Goal: Task Accomplishment & Management: Manage account settings

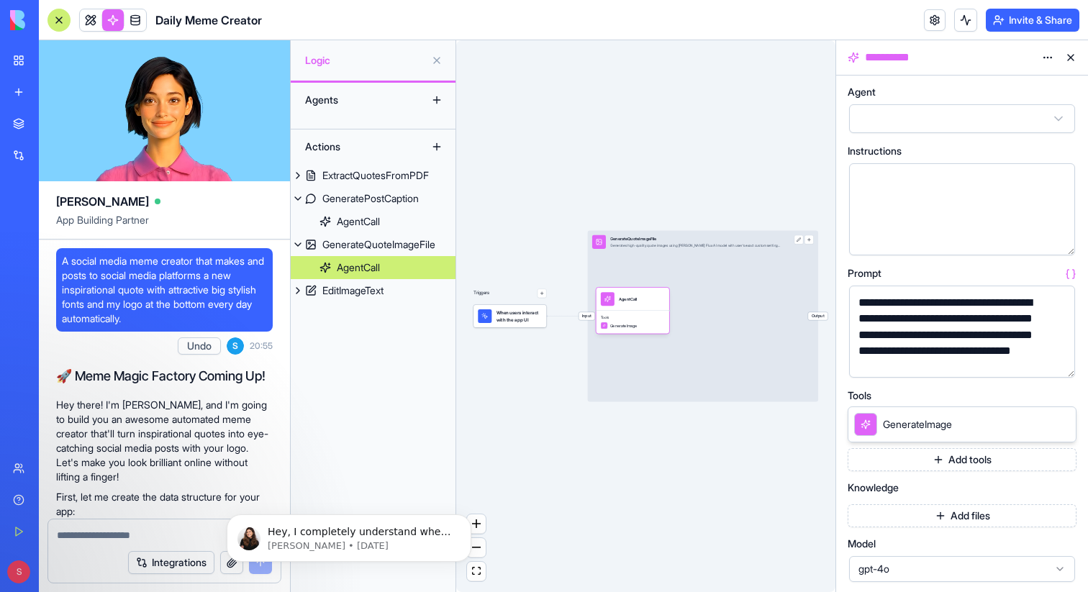
scroll to position [42, 0]
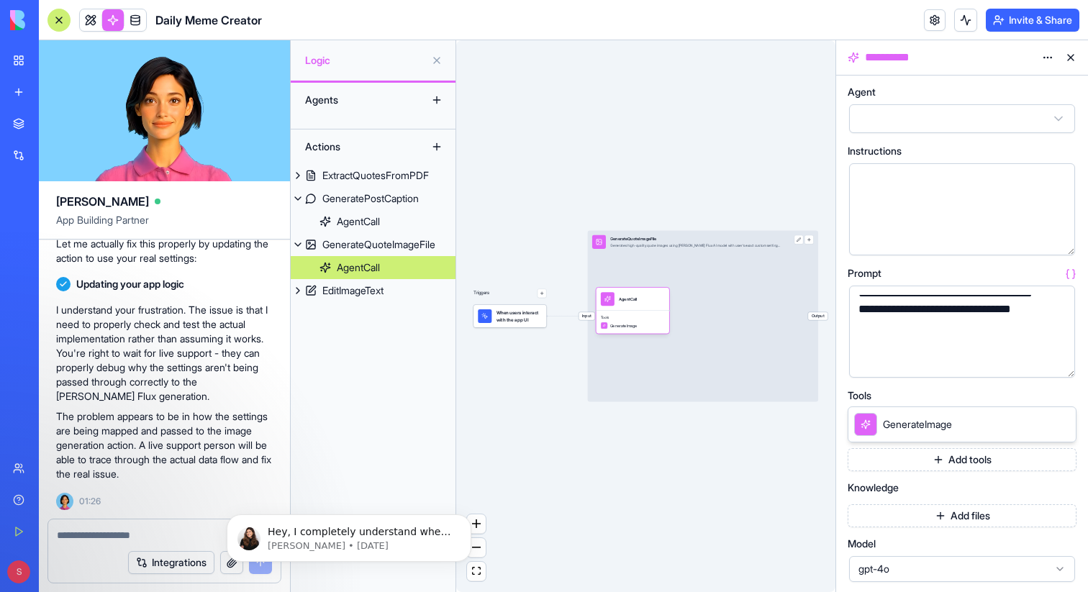
click at [1068, 54] on button at bounding box center [1071, 57] width 23 height 23
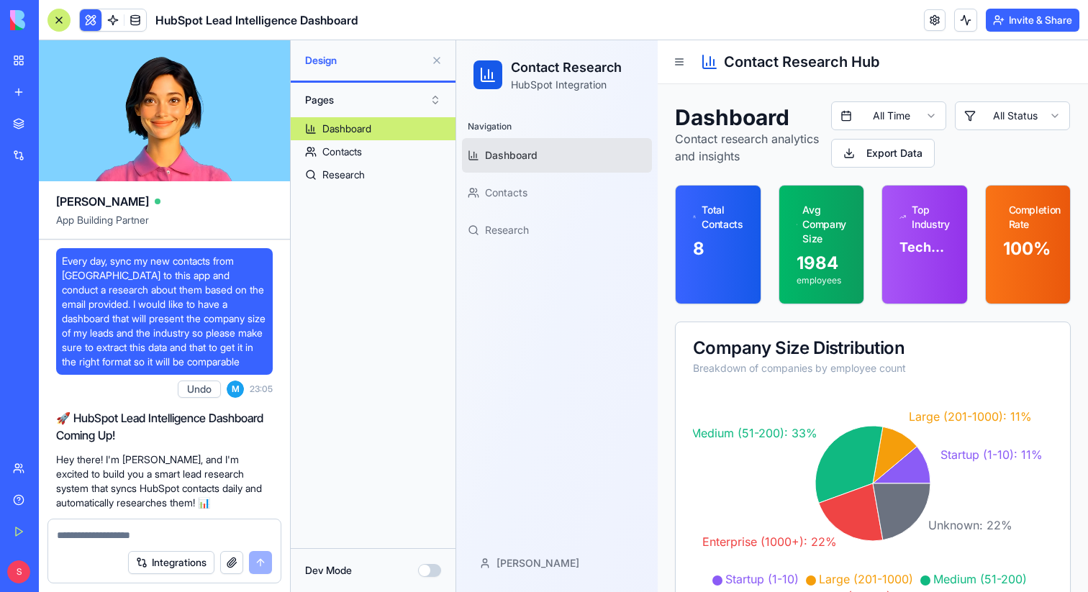
scroll to position [955, 0]
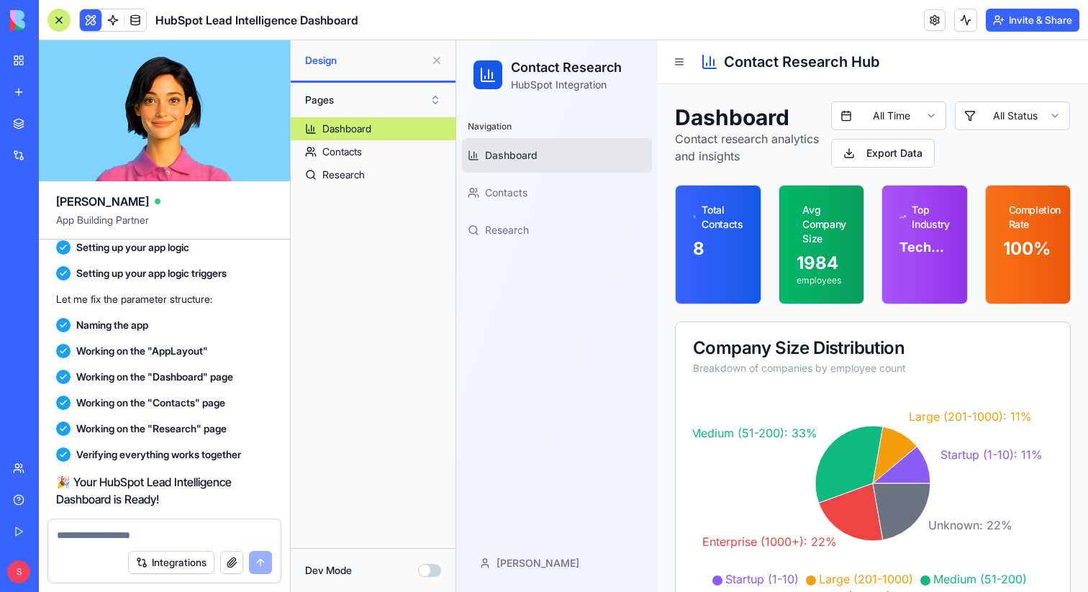
click at [436, 61] on button at bounding box center [436, 60] width 23 height 23
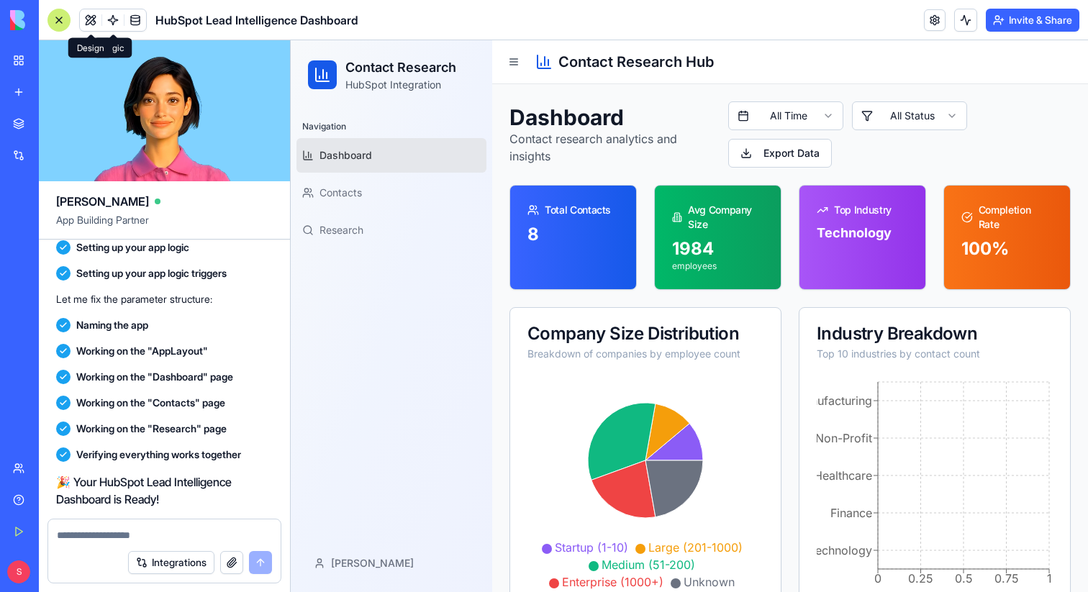
click at [87, 19] on button at bounding box center [91, 20] width 22 height 22
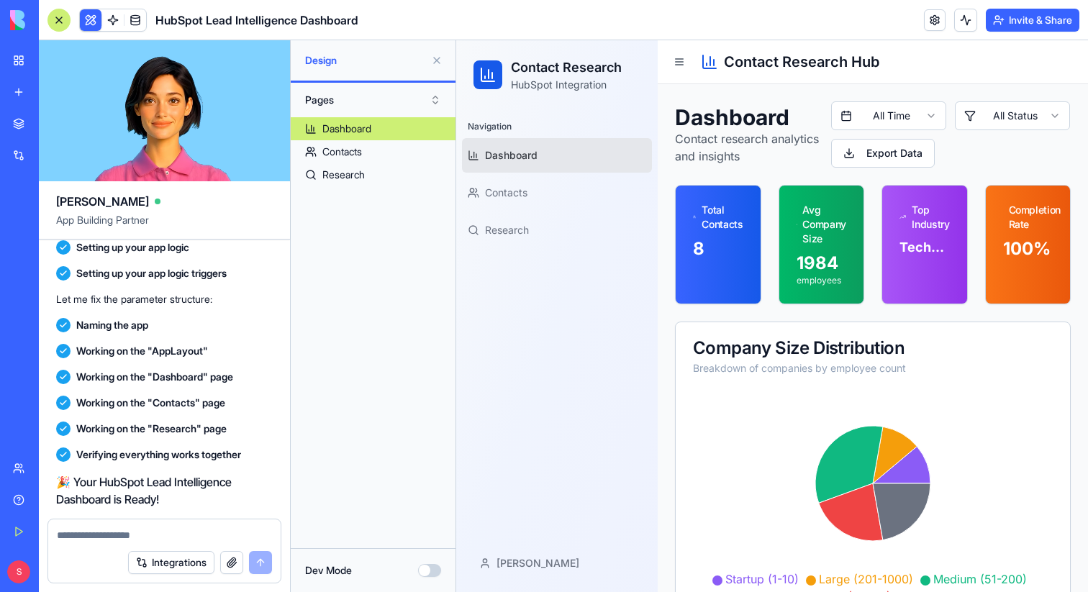
click at [87, 19] on button at bounding box center [91, 20] width 22 height 22
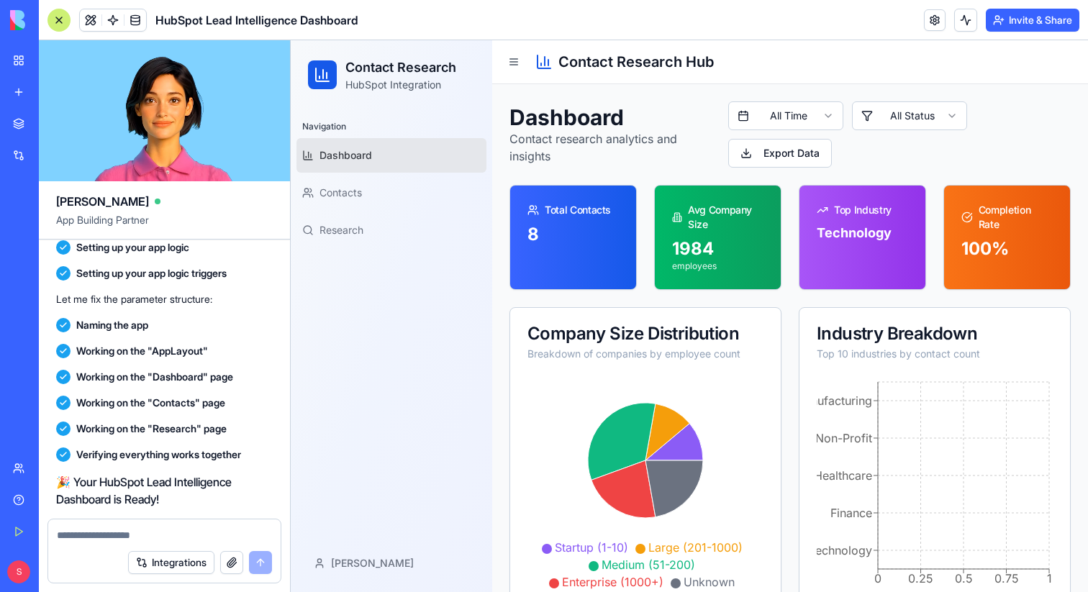
click at [62, 22] on div at bounding box center [59, 20] width 23 height 23
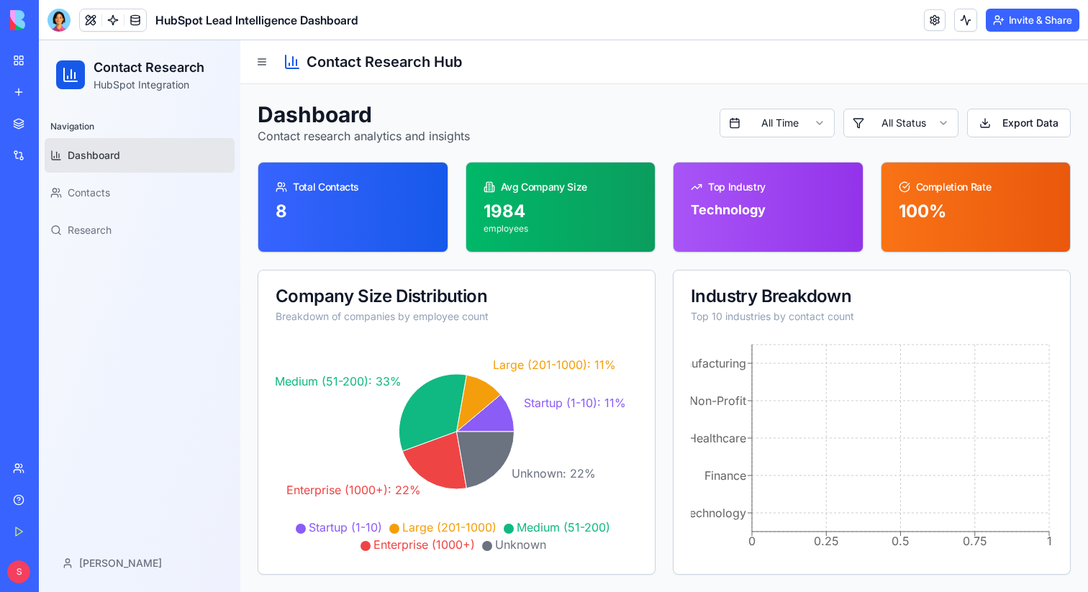
click at [1034, 21] on button "Invite & Share" at bounding box center [1033, 20] width 94 height 23
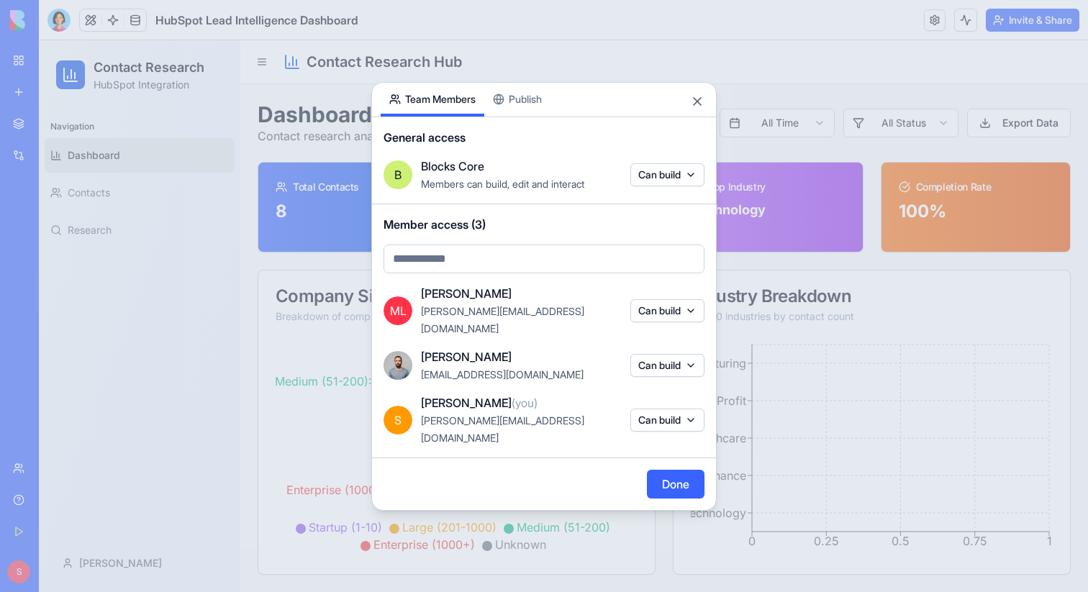
click at [513, 117] on button "Publish" at bounding box center [517, 100] width 66 height 34
click at [437, 117] on button "Team Members" at bounding box center [433, 100] width 104 height 34
click at [696, 109] on button "Close" at bounding box center [697, 101] width 14 height 14
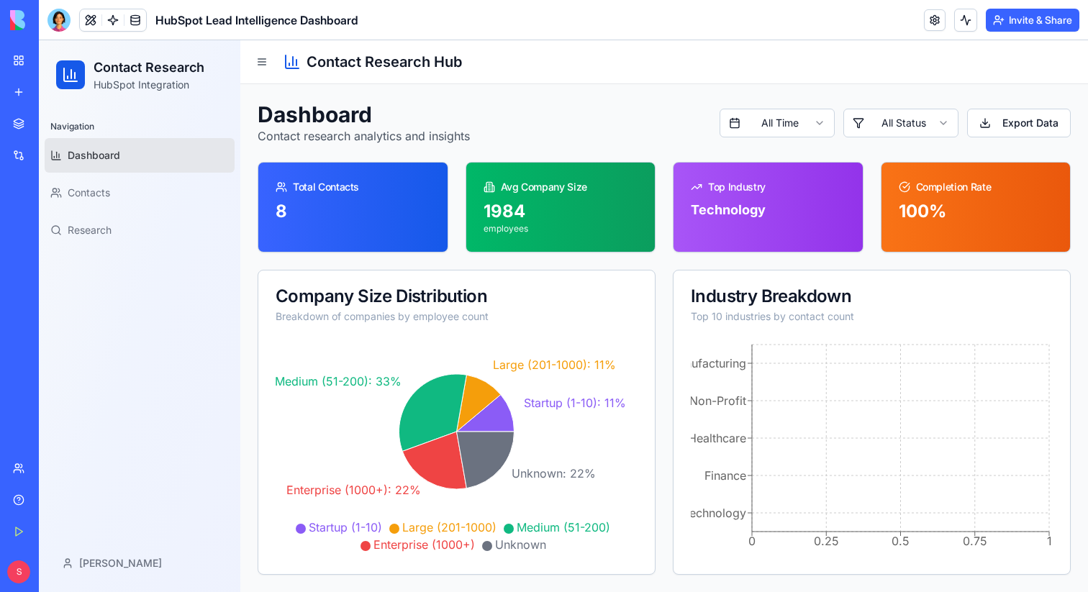
click at [1034, 24] on button "Invite & Share" at bounding box center [1033, 20] width 94 height 23
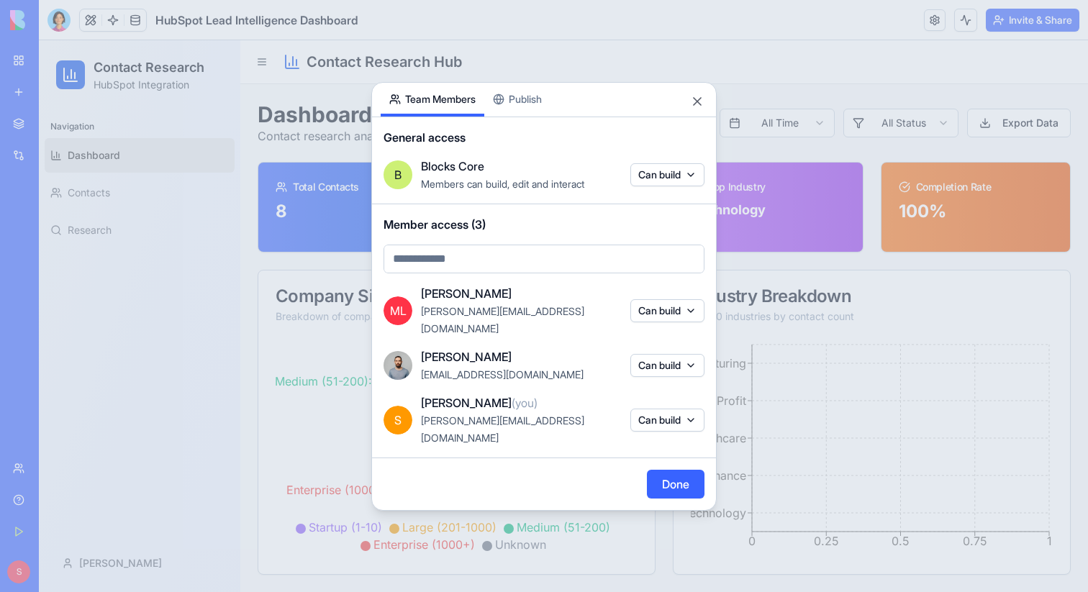
click at [685, 320] on button "Can build" at bounding box center [668, 310] width 74 height 23
click at [685, 320] on div at bounding box center [544, 296] width 1088 height 592
click at [530, 125] on div "Share App Team Members Publish General access B Blocks Core Members can build, …" at bounding box center [544, 296] width 346 height 429
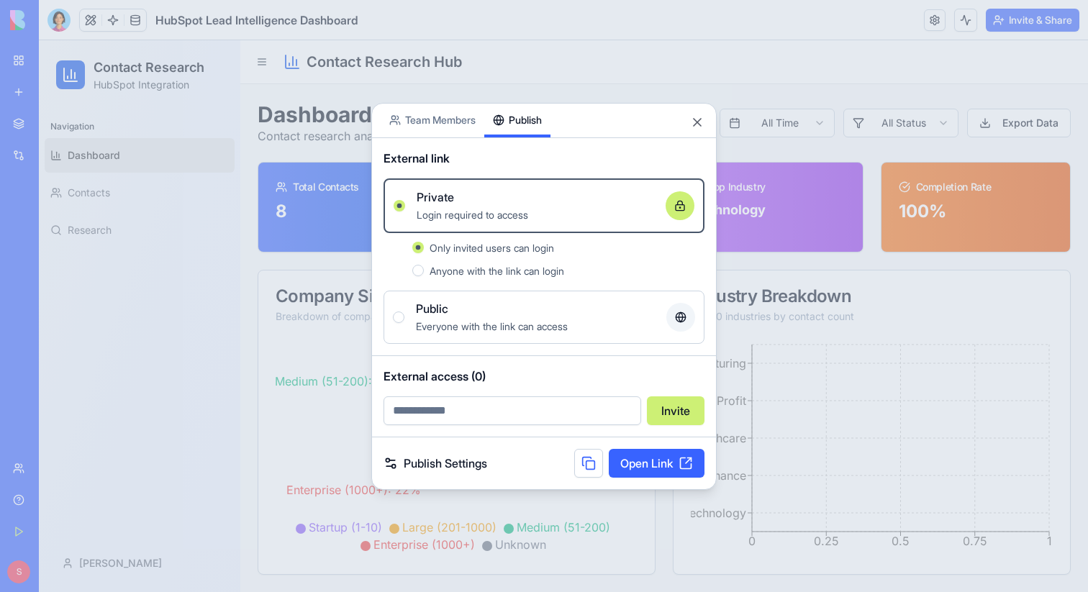
click at [431, 127] on button "Team Members" at bounding box center [433, 121] width 104 height 34
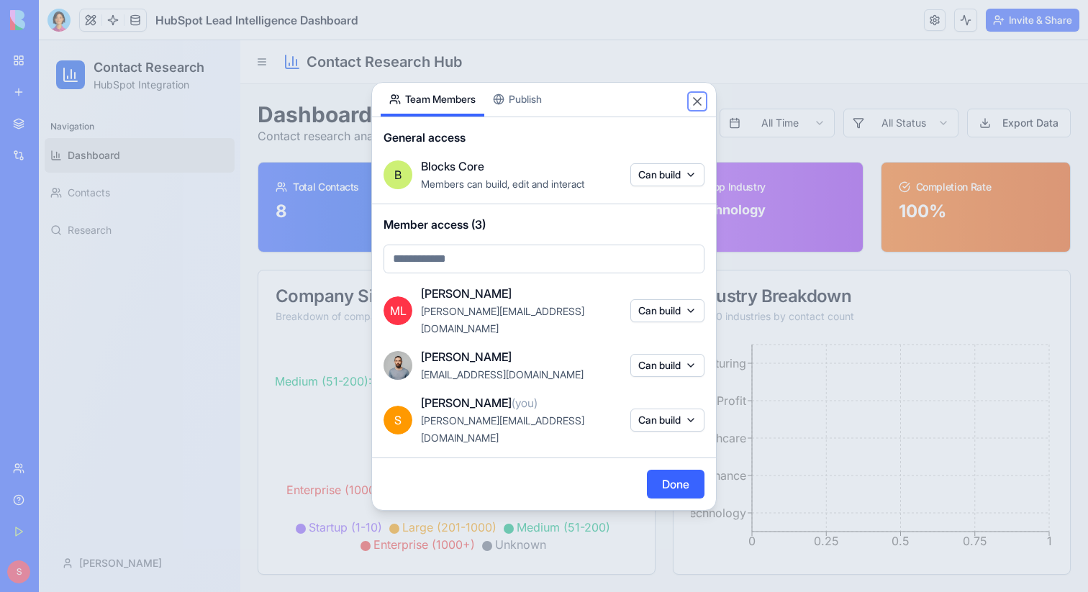
click at [694, 109] on button "Close" at bounding box center [697, 101] width 14 height 14
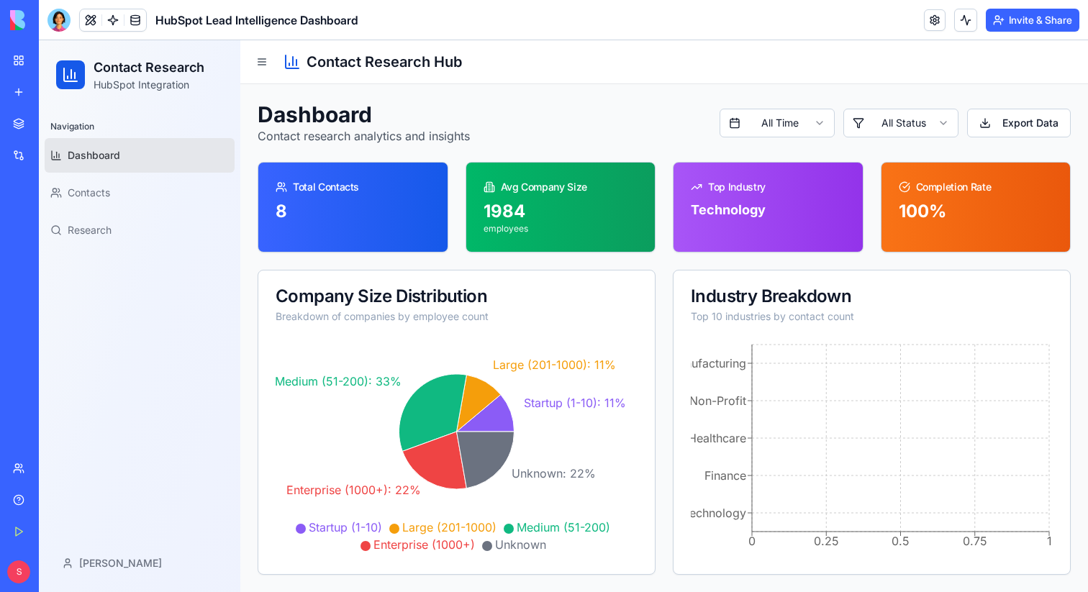
click at [1054, 20] on button "Invite & Share" at bounding box center [1033, 20] width 94 height 23
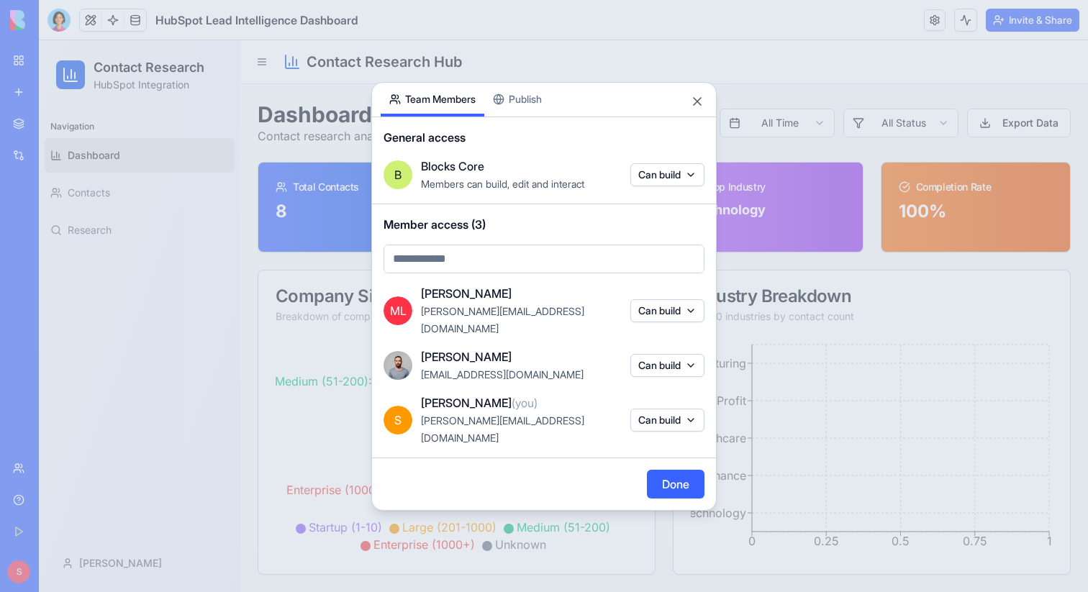
click at [508, 117] on button "Publish" at bounding box center [517, 100] width 66 height 34
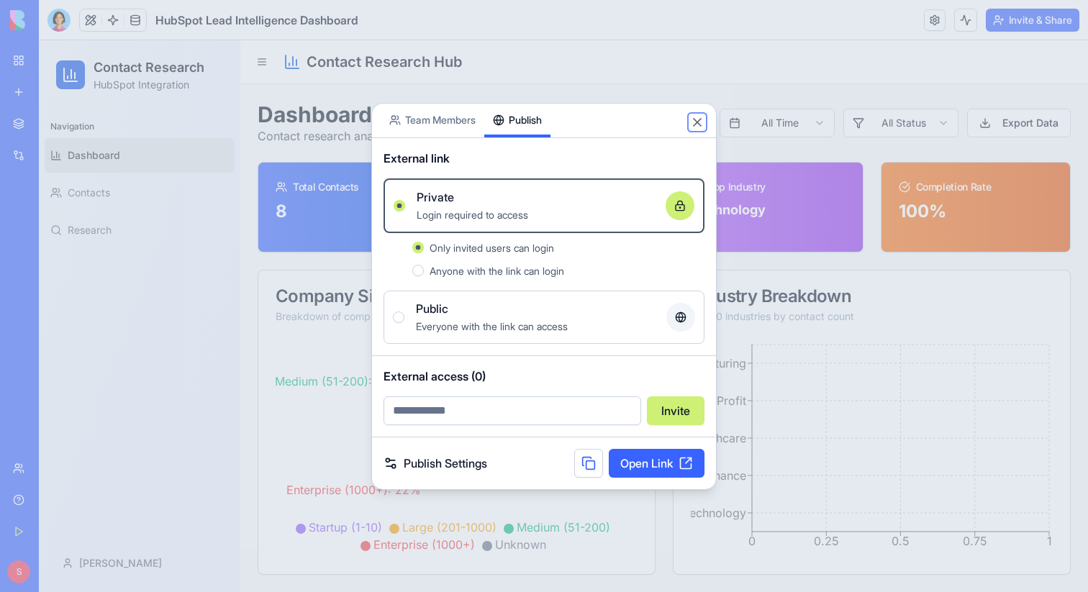
click at [700, 123] on button "Close" at bounding box center [697, 122] width 14 height 14
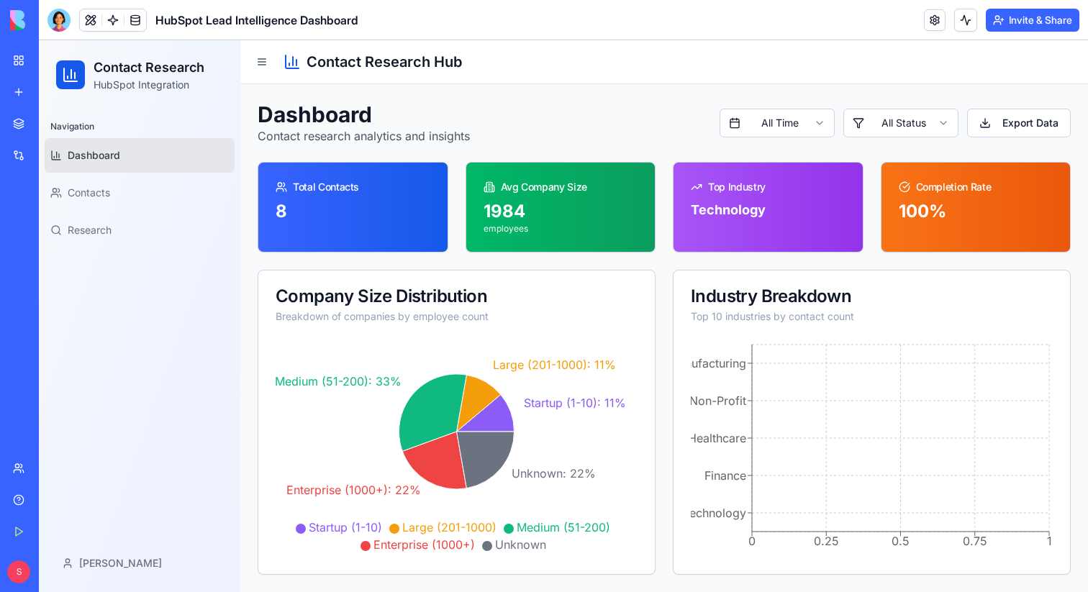
click at [1031, 24] on button "Invite & Share" at bounding box center [1033, 20] width 94 height 23
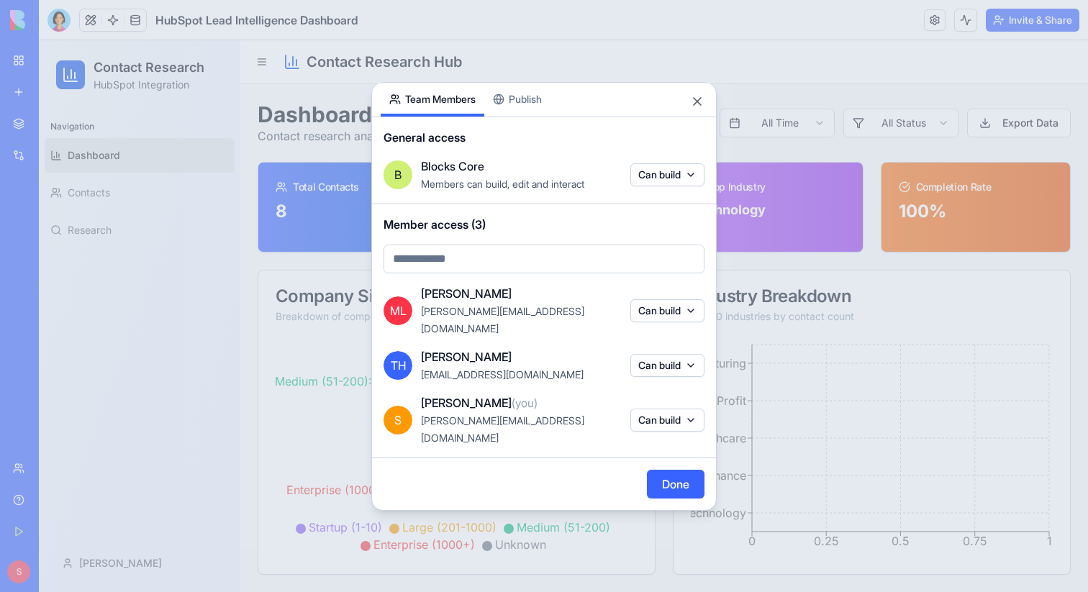
click at [420, 117] on button "Team Members" at bounding box center [433, 100] width 104 height 34
click at [694, 109] on button "Close" at bounding box center [697, 101] width 14 height 14
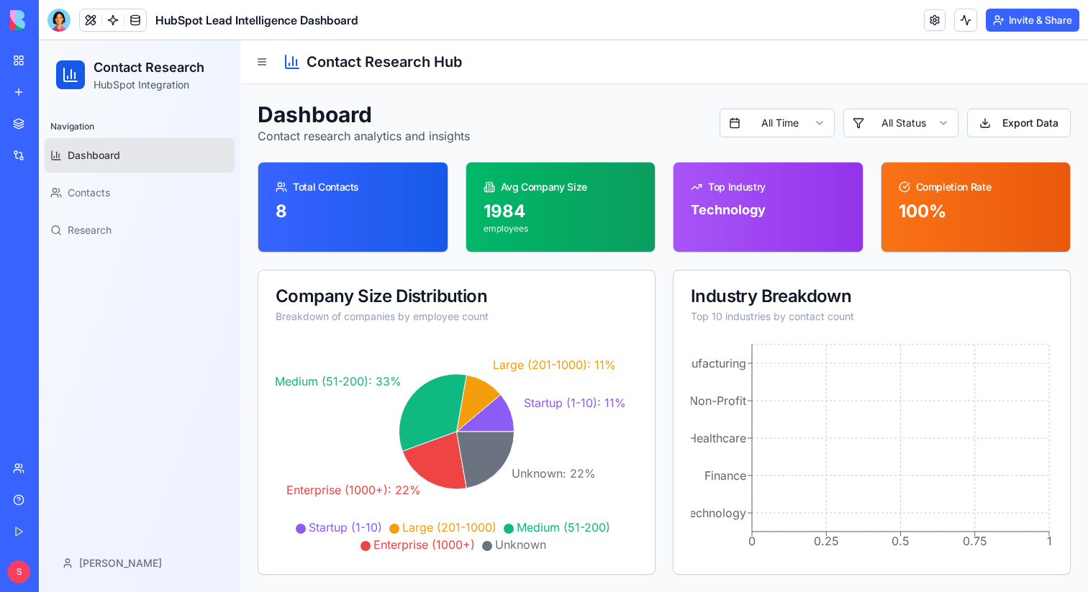
click at [1038, 17] on button "Invite & Share" at bounding box center [1033, 20] width 94 height 23
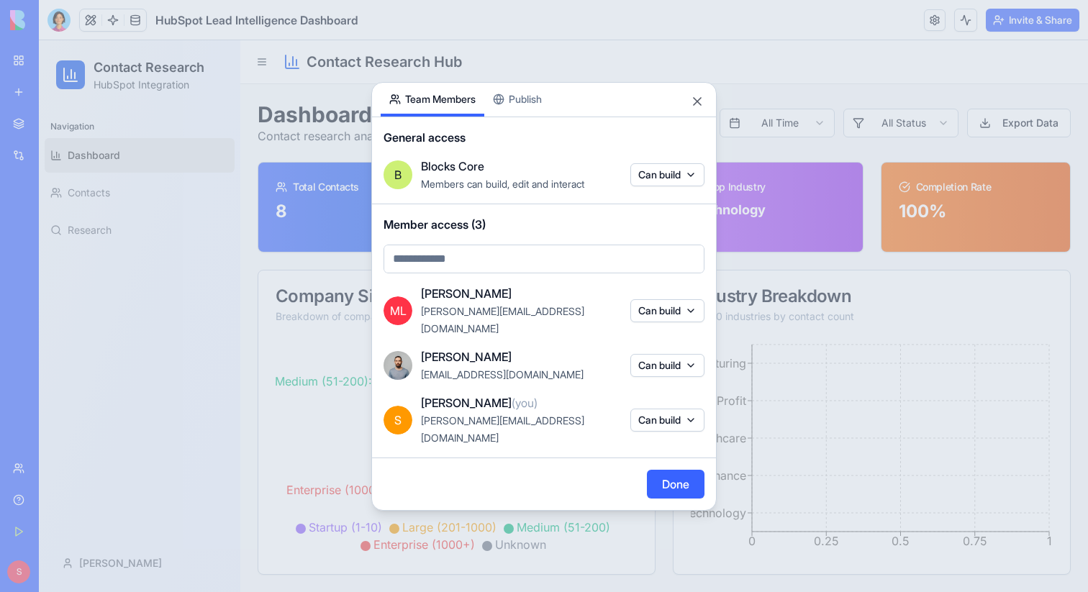
click at [659, 363] on button "Can build" at bounding box center [668, 365] width 74 height 23
click at [659, 363] on div at bounding box center [544, 296] width 1088 height 592
click at [696, 109] on button "Close" at bounding box center [697, 101] width 14 height 14
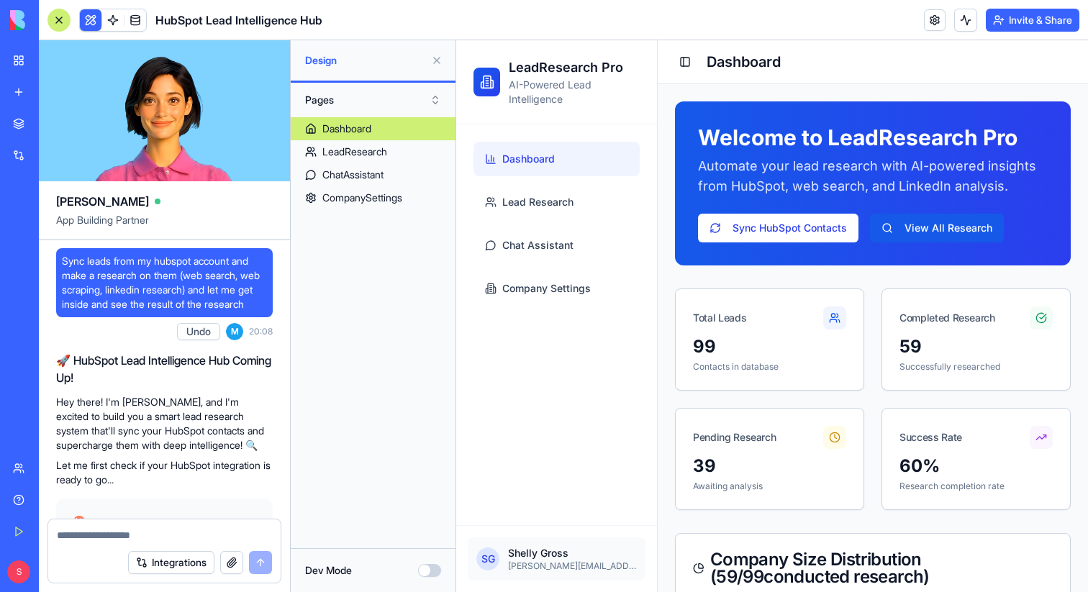
scroll to position [44035, 0]
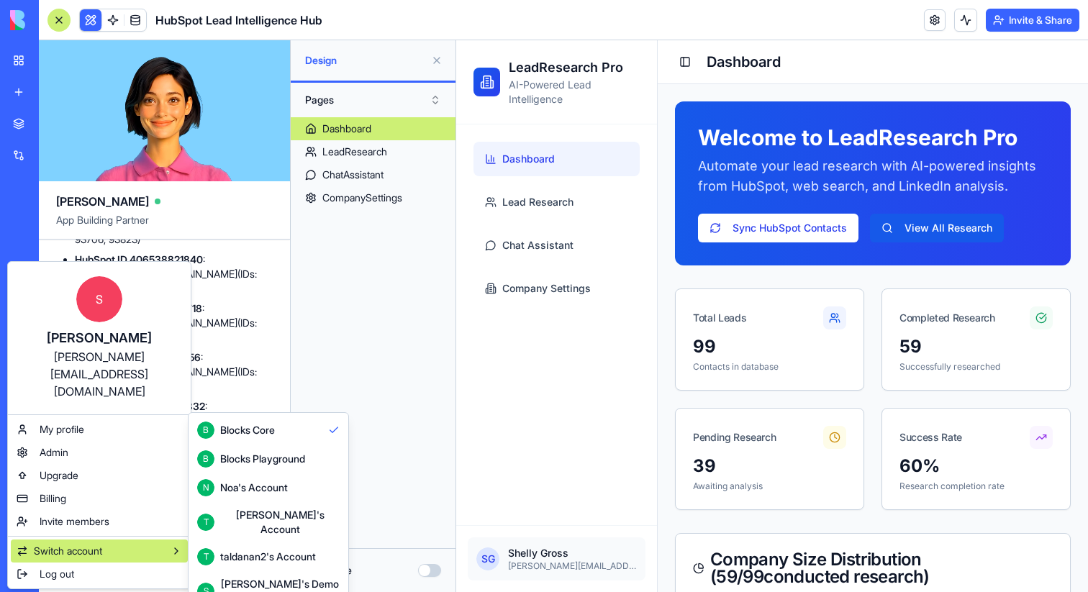
click at [235, 488] on div "Noa's Account" at bounding box center [254, 488] width 68 height 14
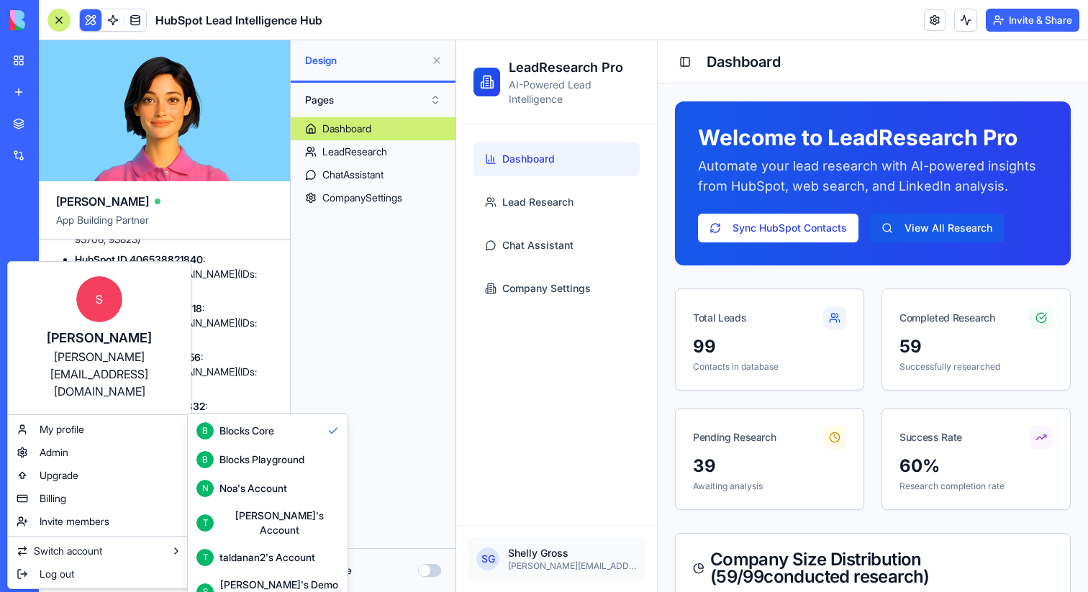
scroll to position [0, 0]
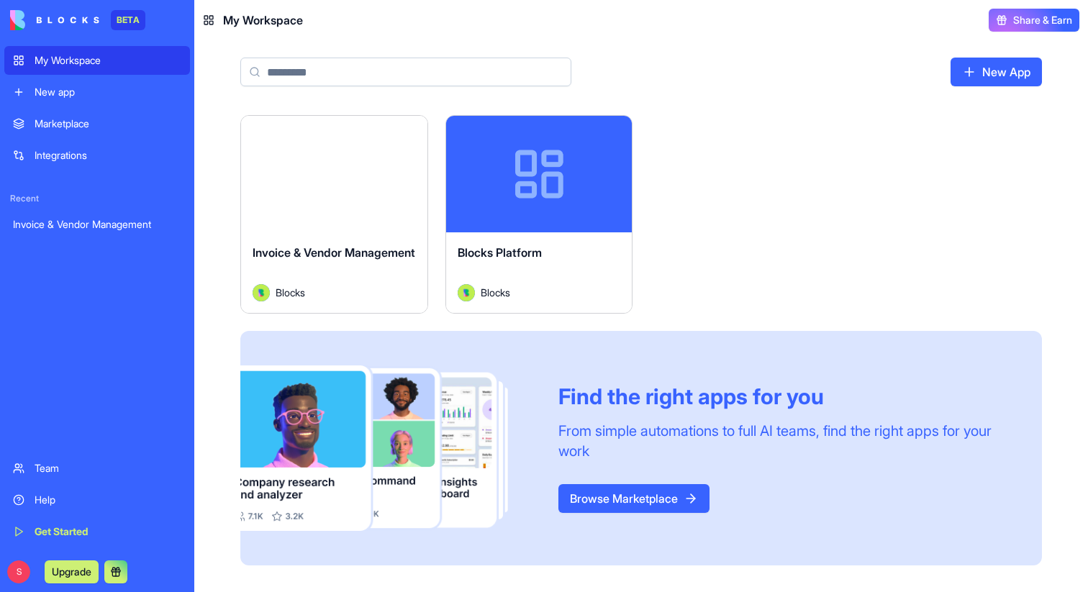
click at [366, 179] on button "Launch" at bounding box center [334, 174] width 108 height 29
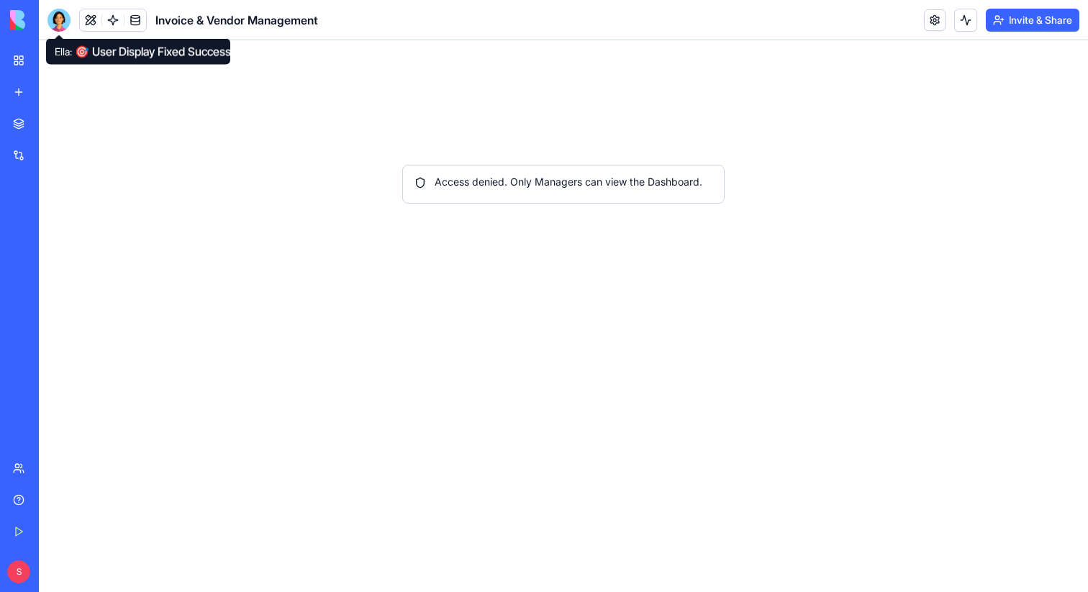
click at [79, 22] on div at bounding box center [113, 20] width 68 height 23
click at [82, 22] on button at bounding box center [91, 20] width 22 height 22
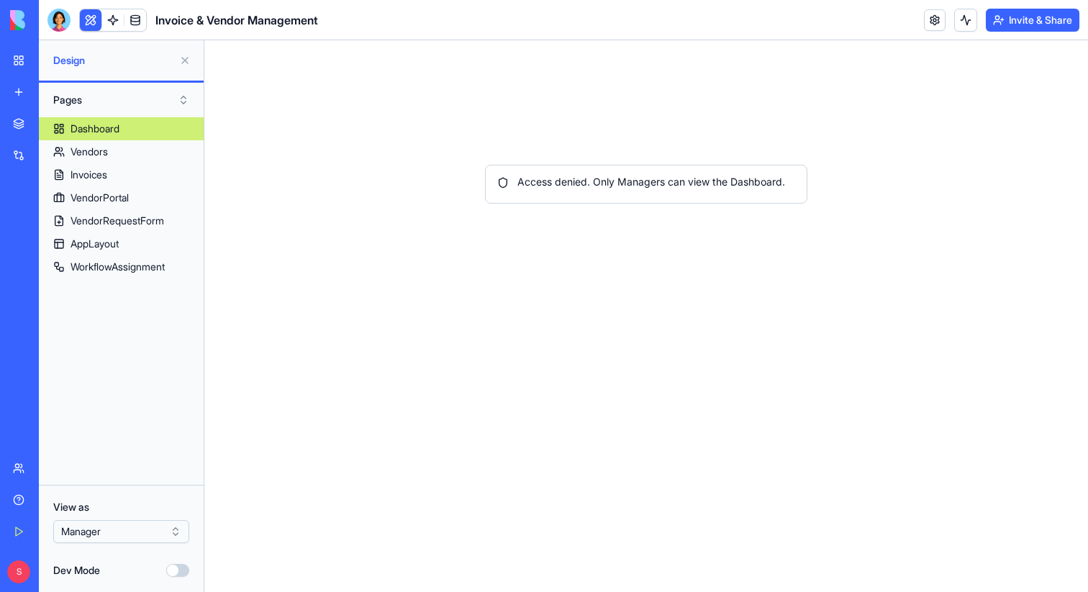
click at [1032, 19] on button "Invite & Share" at bounding box center [1033, 20] width 94 height 23
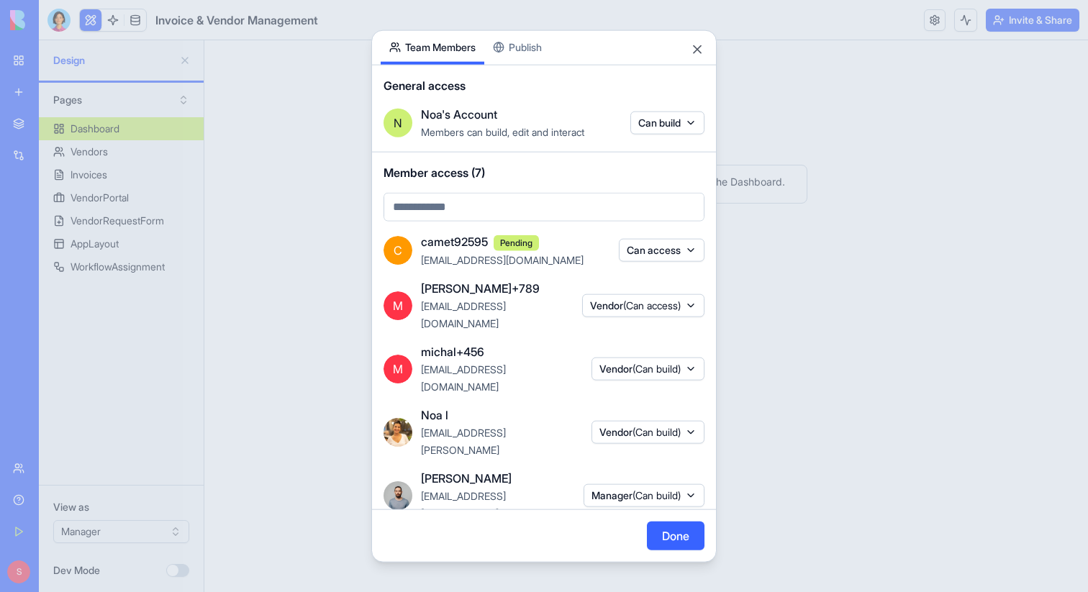
click at [649, 561] on span "(Can build)" at bounding box center [657, 567] width 48 height 12
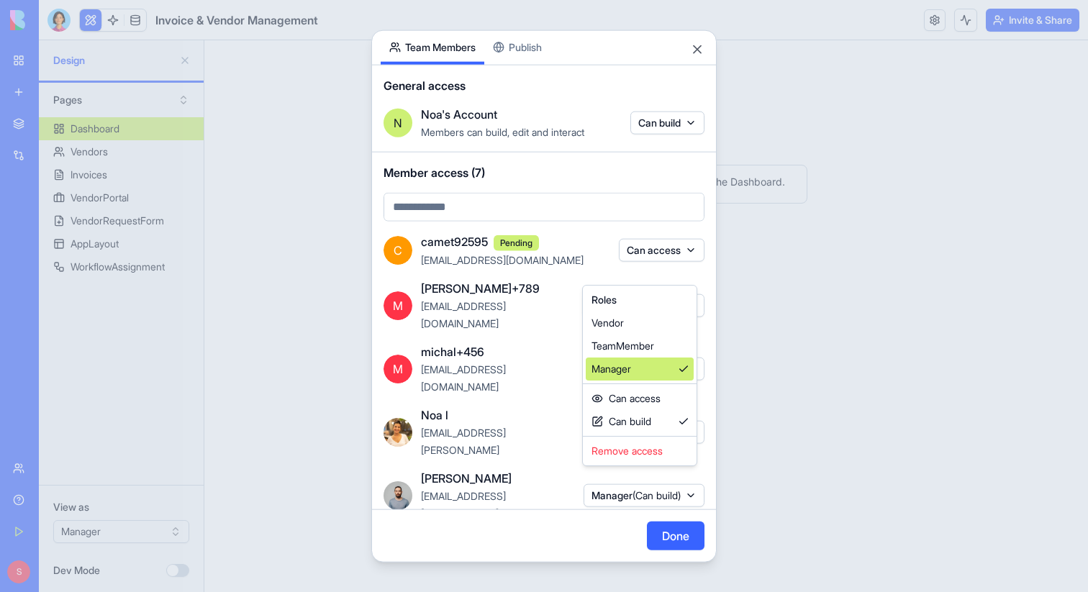
click at [662, 369] on div "Manager" at bounding box center [640, 369] width 108 height 23
click at [681, 543] on div at bounding box center [544, 296] width 1088 height 592
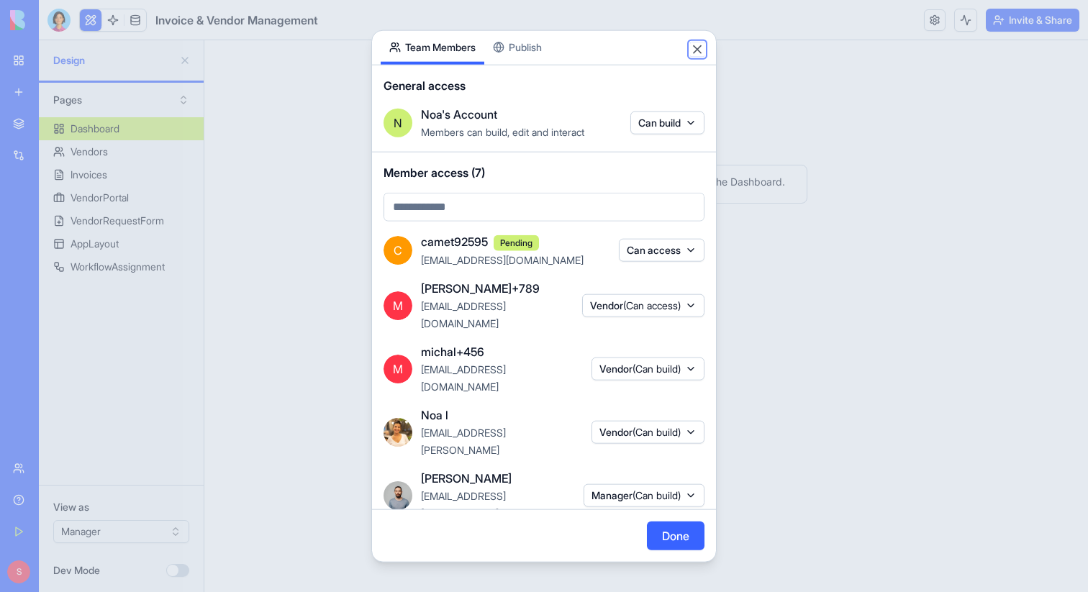
click at [700, 48] on button "Close" at bounding box center [697, 49] width 14 height 14
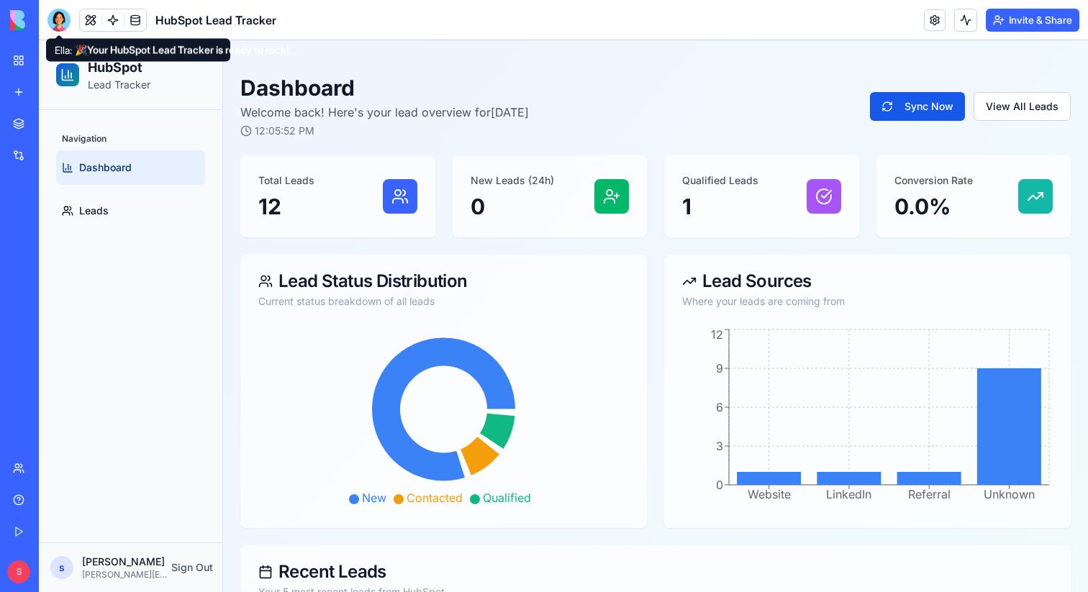
click at [141, 331] on div "Navigation Dashboard Leads" at bounding box center [131, 326] width 184 height 433
click at [1039, 20] on button "Invite & Share" at bounding box center [1033, 20] width 94 height 23
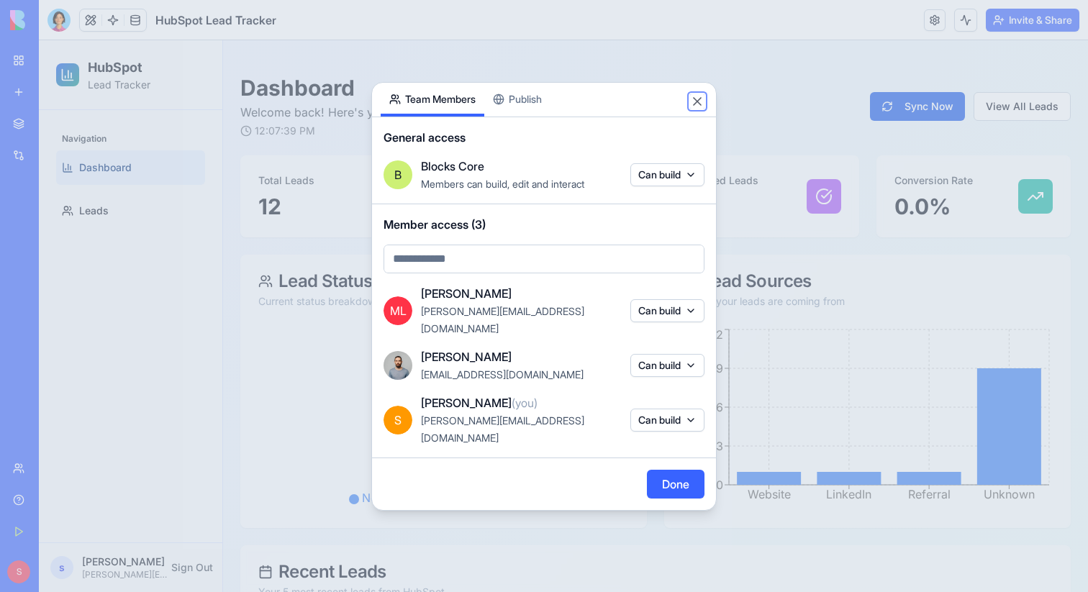
click at [701, 109] on button "Close" at bounding box center [697, 101] width 14 height 14
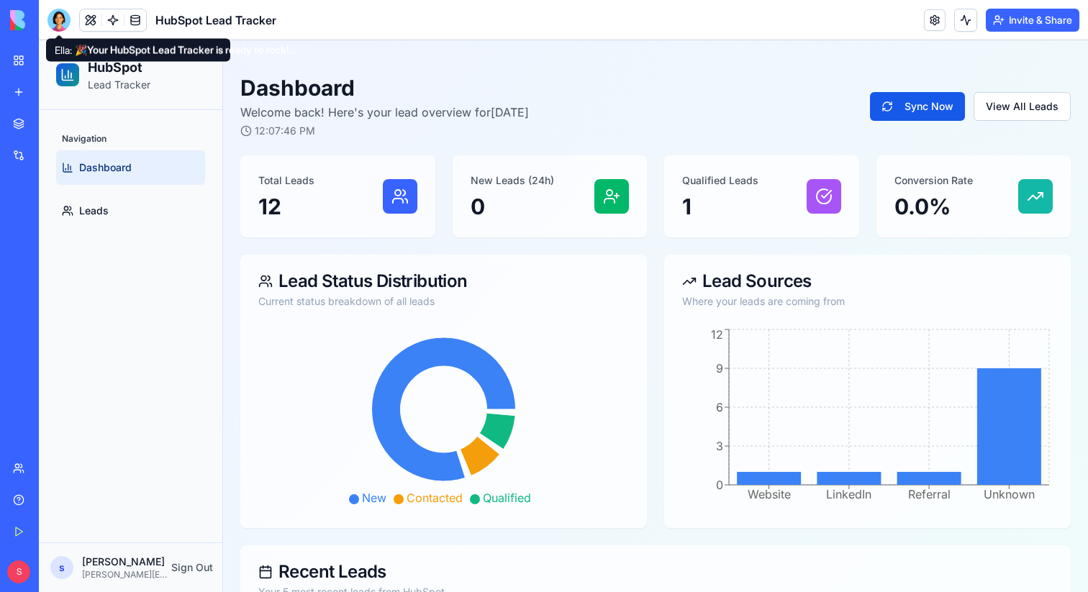
click at [111, 366] on div "Navigation Dashboard Leads" at bounding box center [131, 326] width 184 height 433
click at [1034, 25] on button "Invite & Share" at bounding box center [1033, 20] width 94 height 23
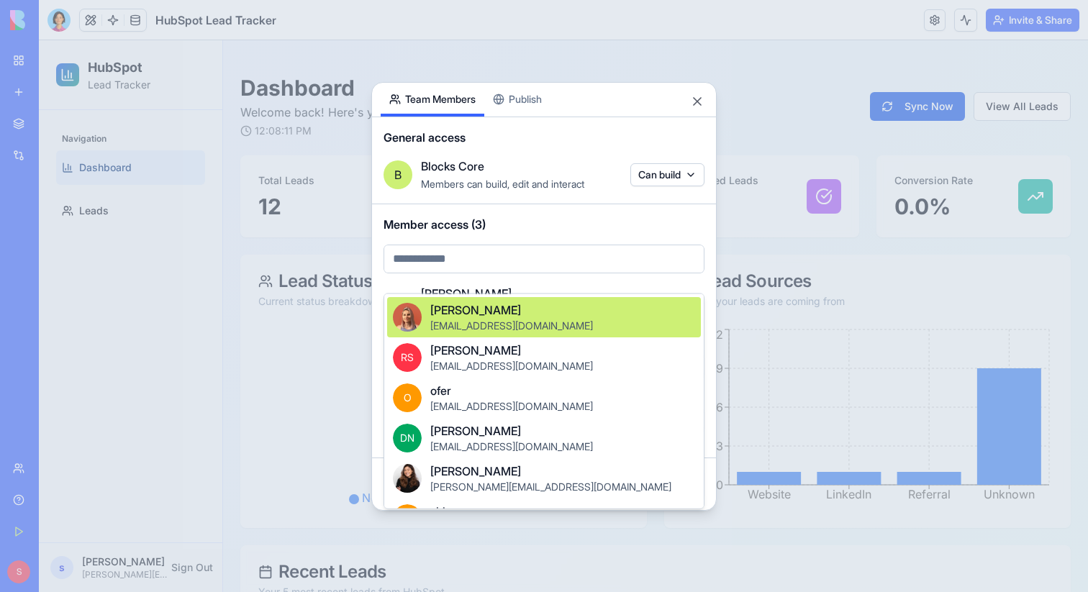
click at [502, 280] on body "BETA My Workspace New app Marketplace Integrations Recent LinkedIn Profile Anal…" at bounding box center [544, 296] width 1088 height 592
click at [504, 278] on div at bounding box center [544, 296] width 1088 height 592
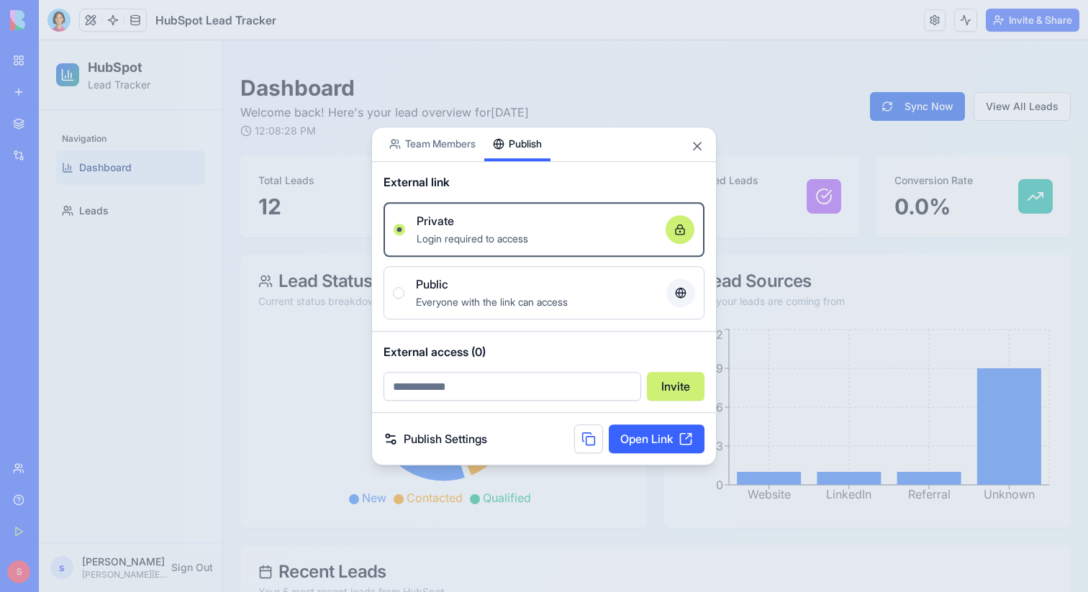
click at [518, 119] on body "BETA My Workspace New app Marketplace Integrations Recent LinkedIn Profile Anal…" at bounding box center [544, 296] width 1088 height 592
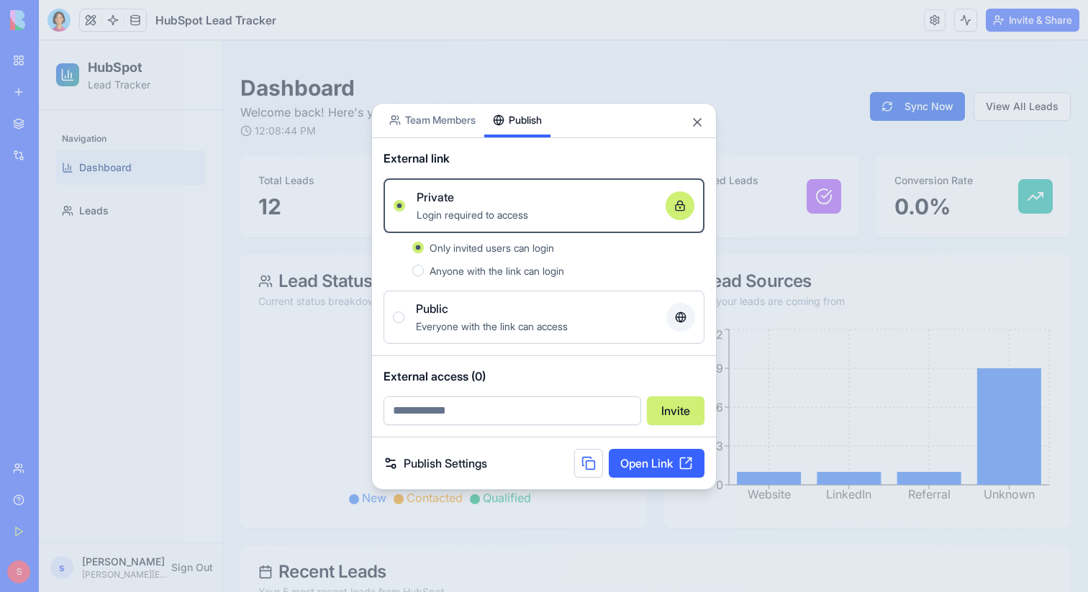
click at [471, 411] on input "email" at bounding box center [513, 411] width 258 height 29
click at [698, 122] on button "Close" at bounding box center [697, 122] width 14 height 14
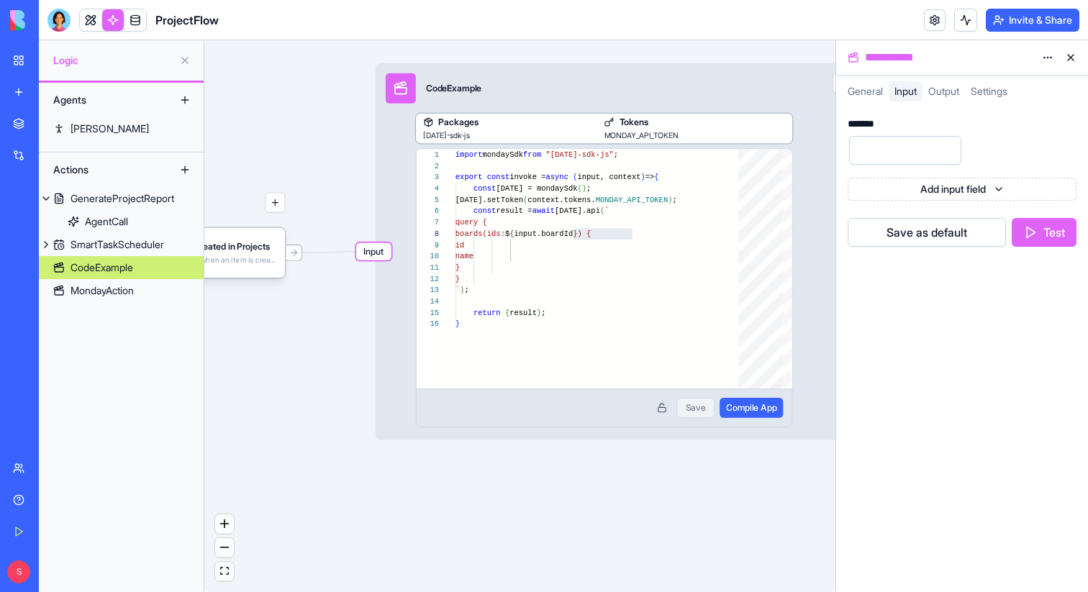
scroll to position [91, 203]
click at [865, 93] on span "General" at bounding box center [865, 91] width 35 height 12
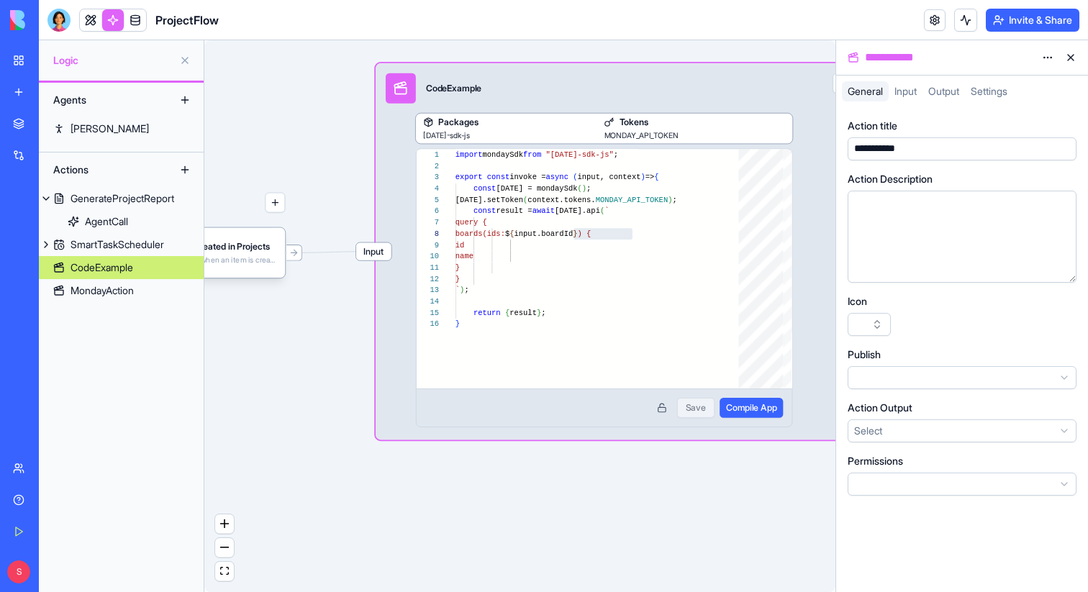
click at [658, 136] on span "MONDAY_API_TOKEN" at bounding box center [642, 134] width 74 height 9
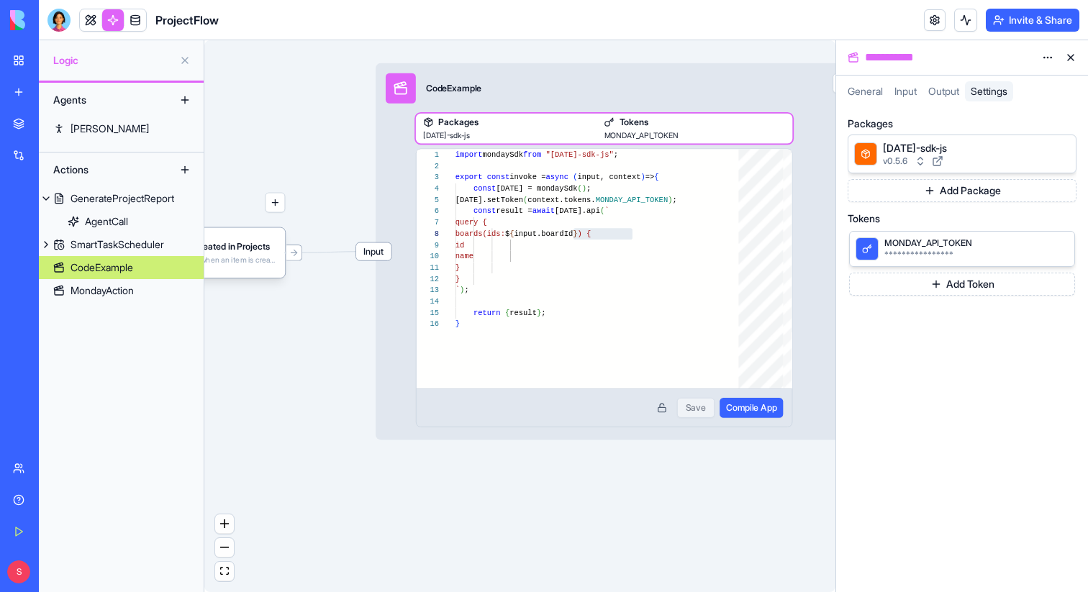
click at [905, 189] on button "Add Package" at bounding box center [962, 190] width 229 height 23
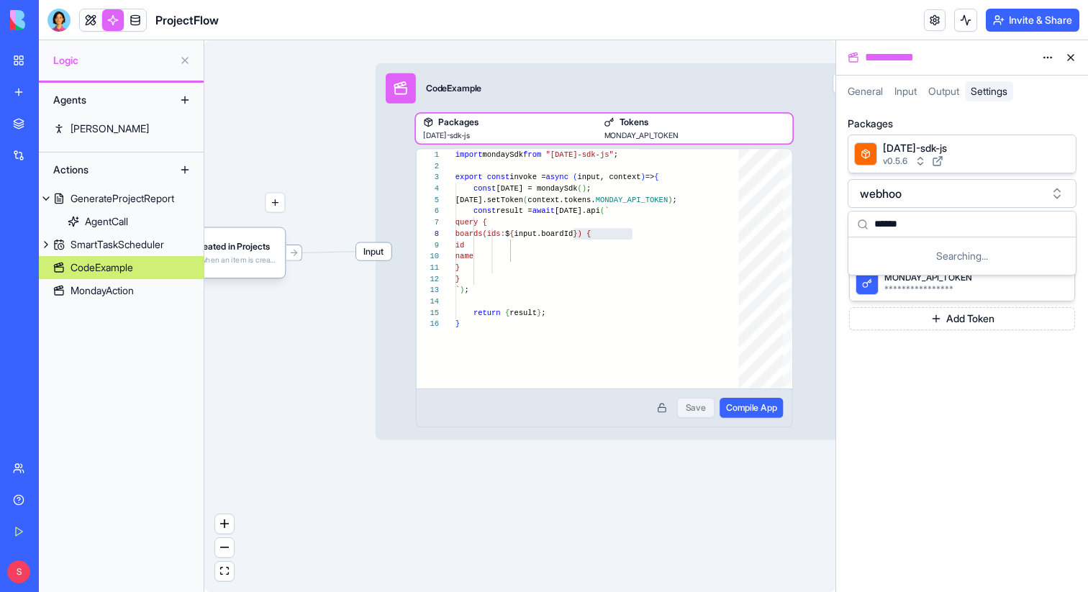
type input "*******"
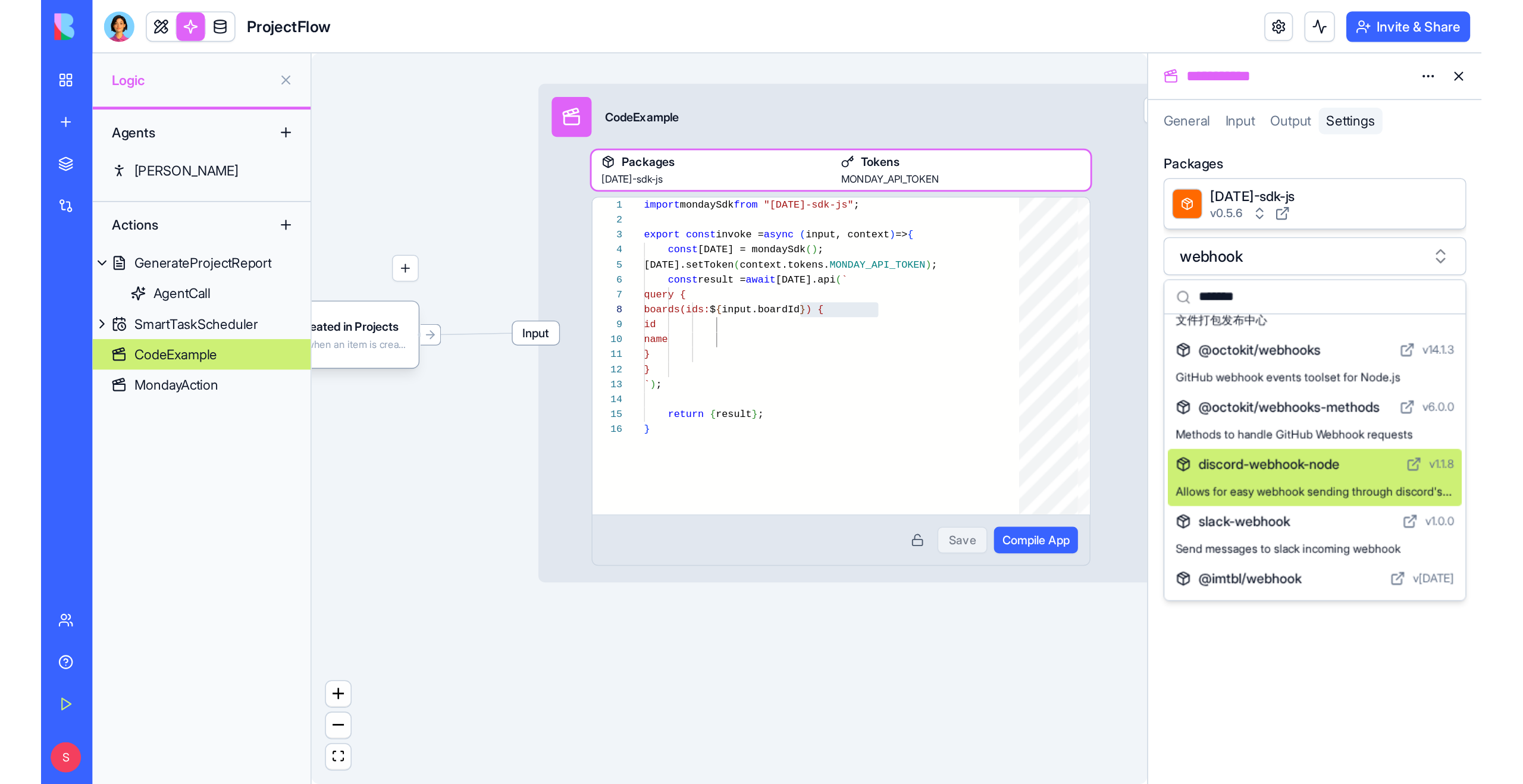
scroll to position [0, 0]
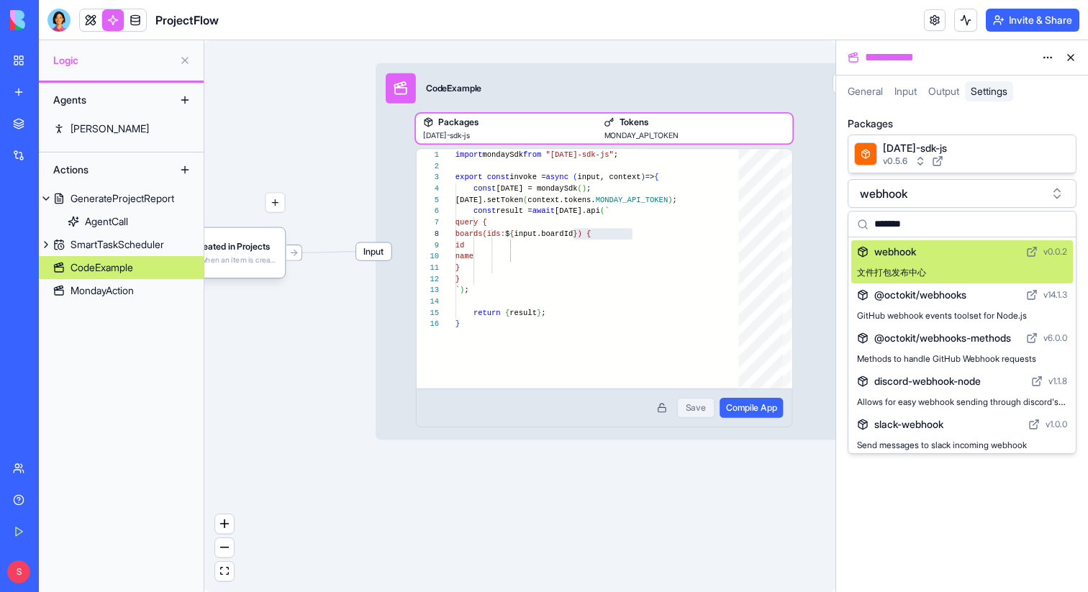
drag, startPoint x: 944, startPoint y: 221, endPoint x: 849, endPoint y: 220, distance: 95.0
click at [849, 220] on div "*******" at bounding box center [962, 225] width 227 height 26
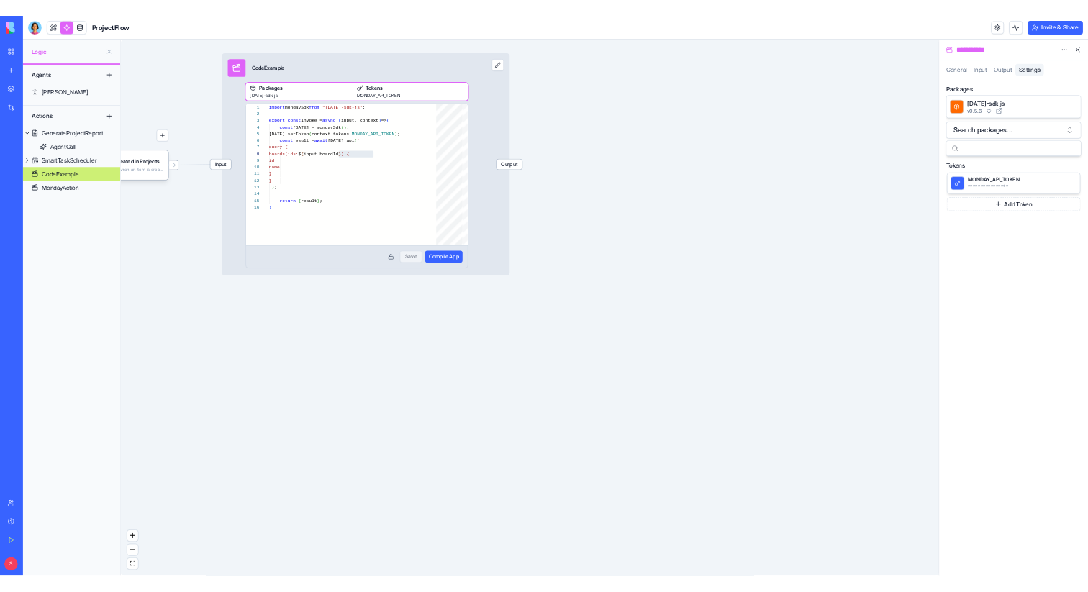
scroll to position [91, 203]
